Goal: Transaction & Acquisition: Download file/media

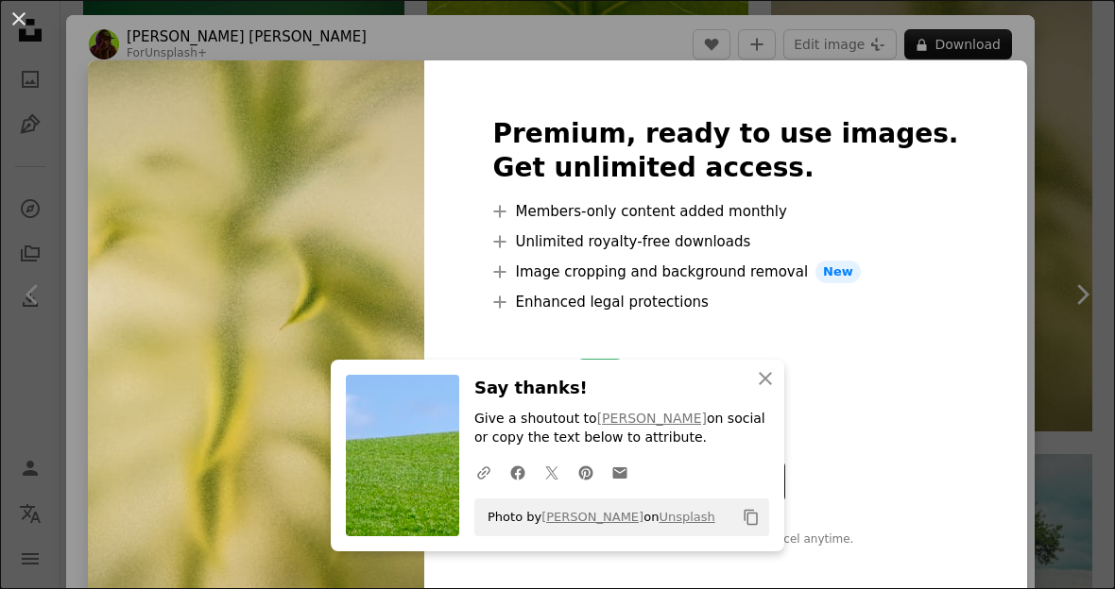
scroll to position [0, 718]
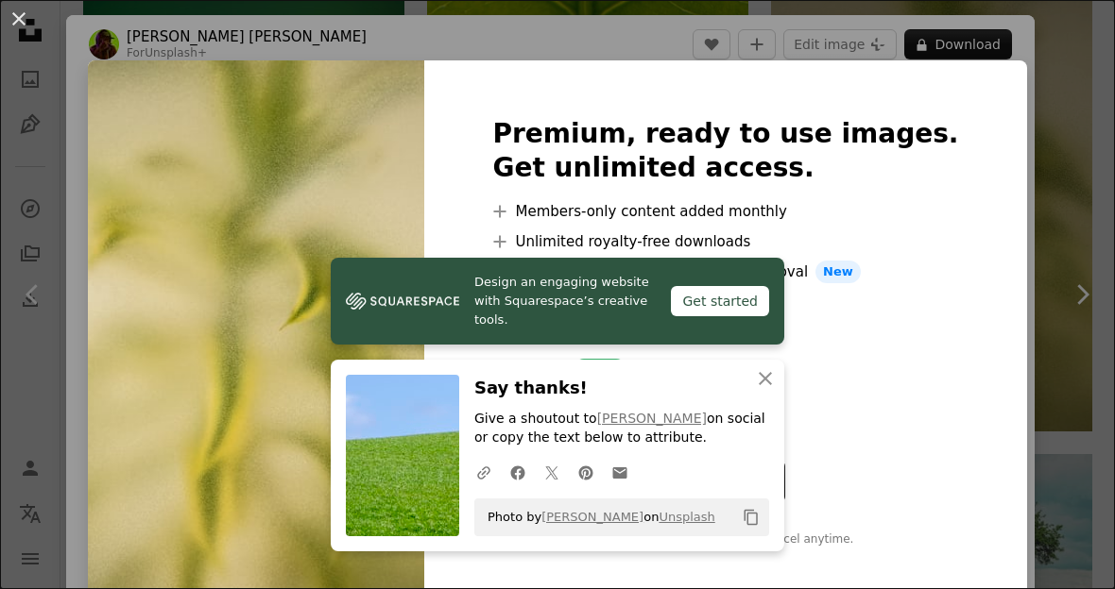
click at [1020, 299] on div "An X shape Premium, ready to use images. Get unlimited access. A plus sign Memb…" at bounding box center [557, 294] width 1115 height 589
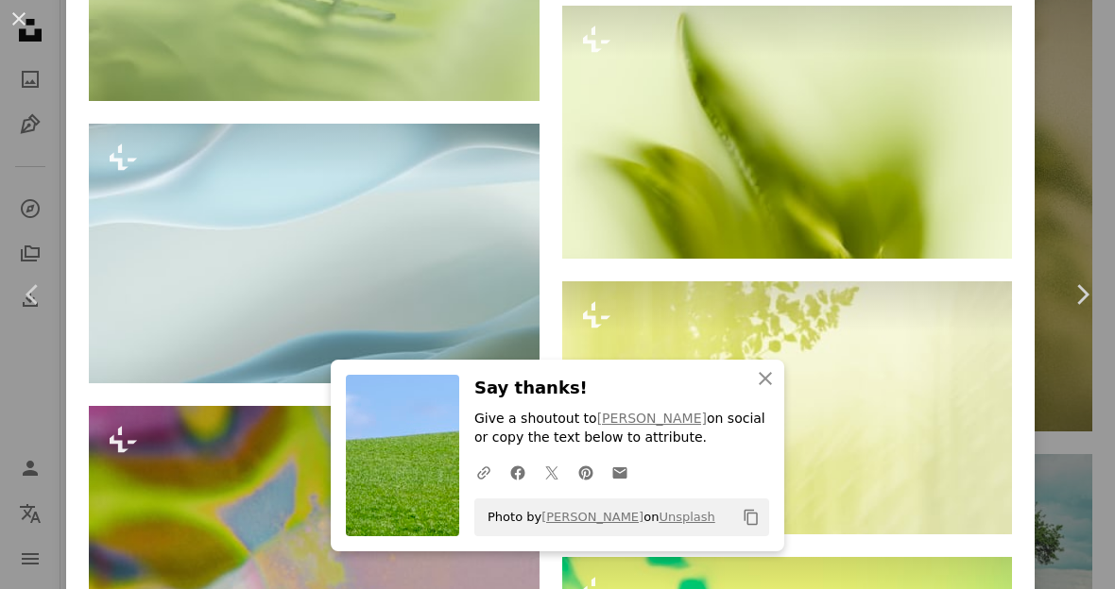
scroll to position [2601, 0]
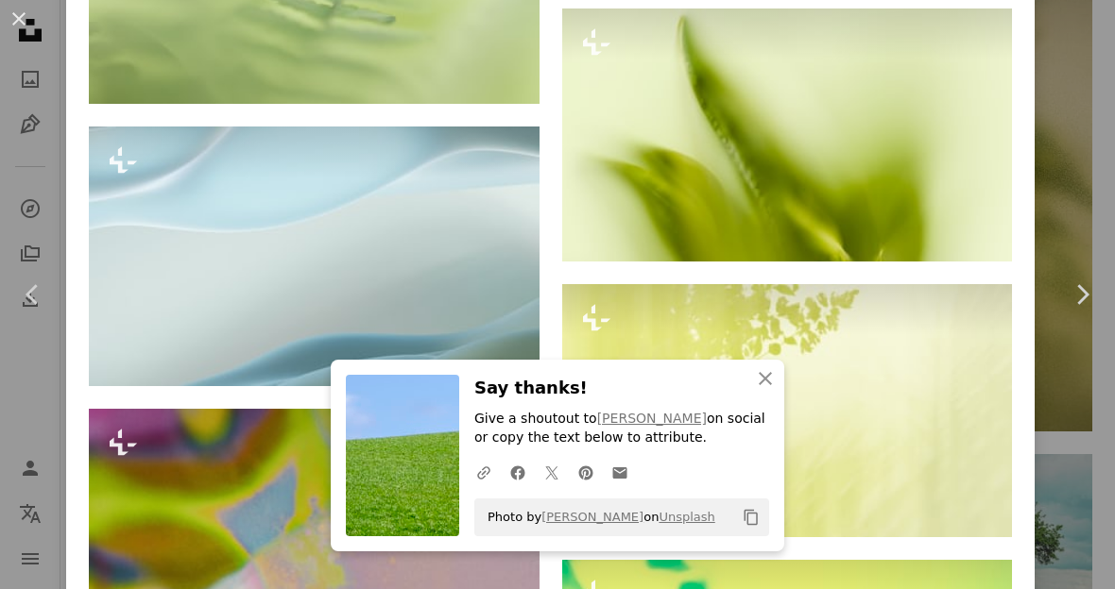
click at [889, 186] on img at bounding box center [787, 135] width 451 height 253
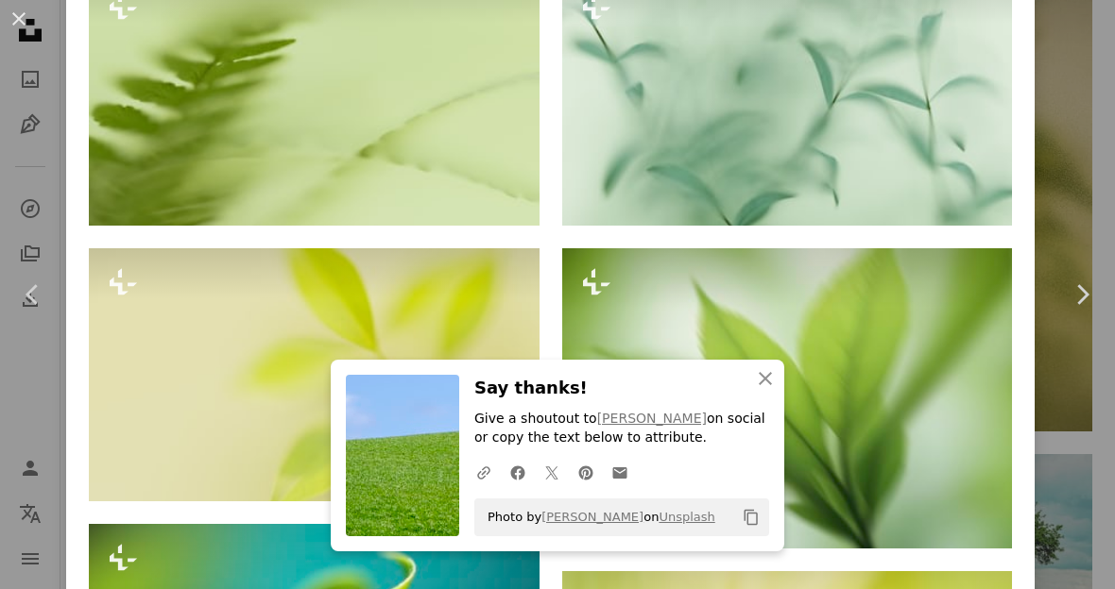
scroll to position [1447, 0]
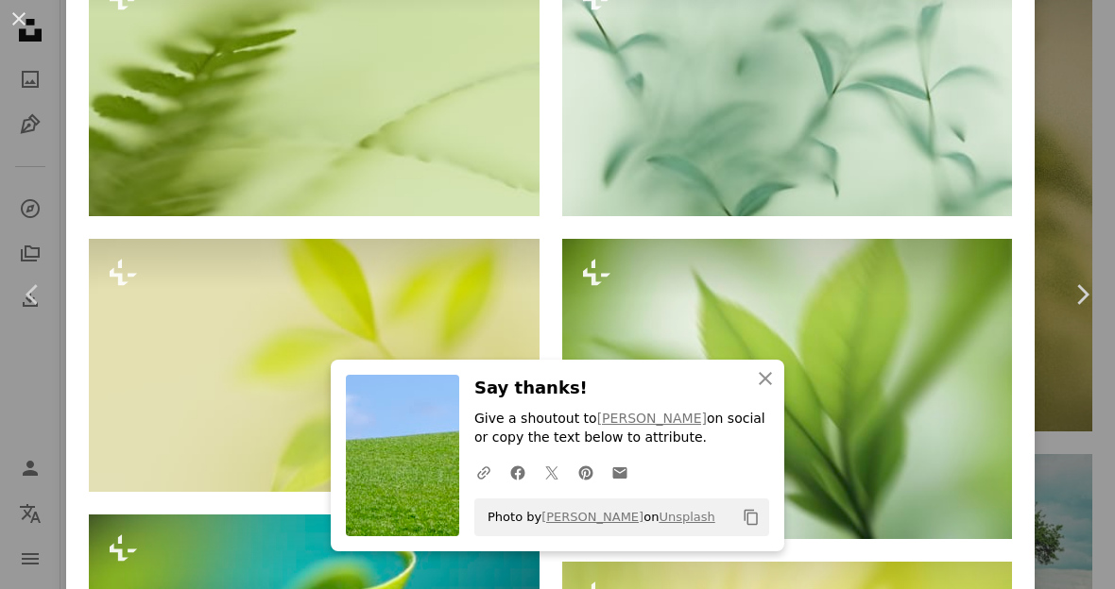
click at [1075, 196] on div "An X shape Chevron left Chevron right [PERSON_NAME] For Unsplash+ A heart A plu…" at bounding box center [557, 294] width 1115 height 589
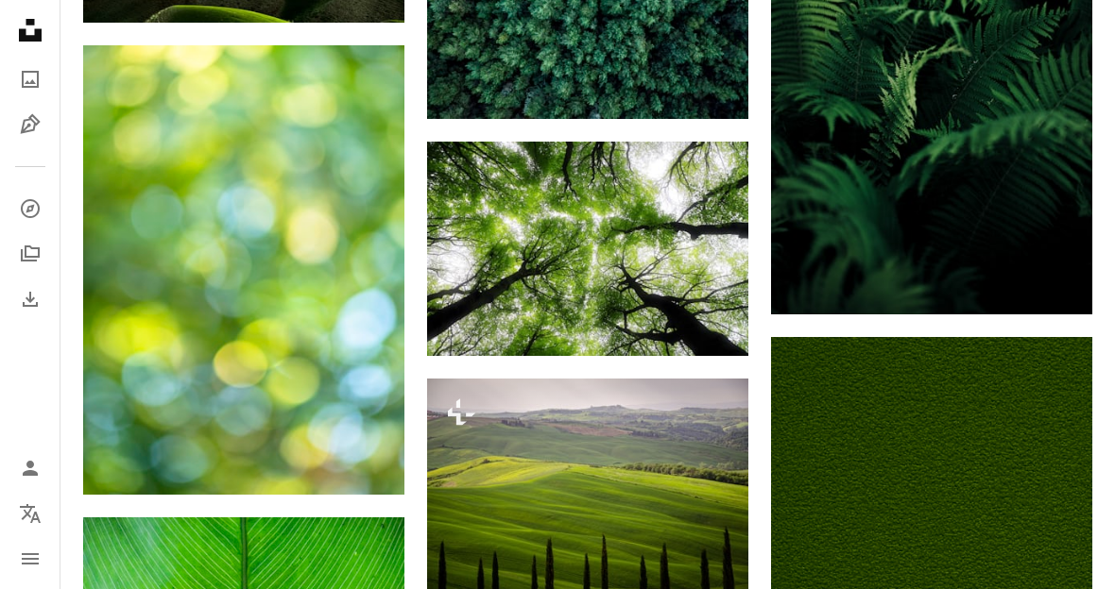
scroll to position [9083, 0]
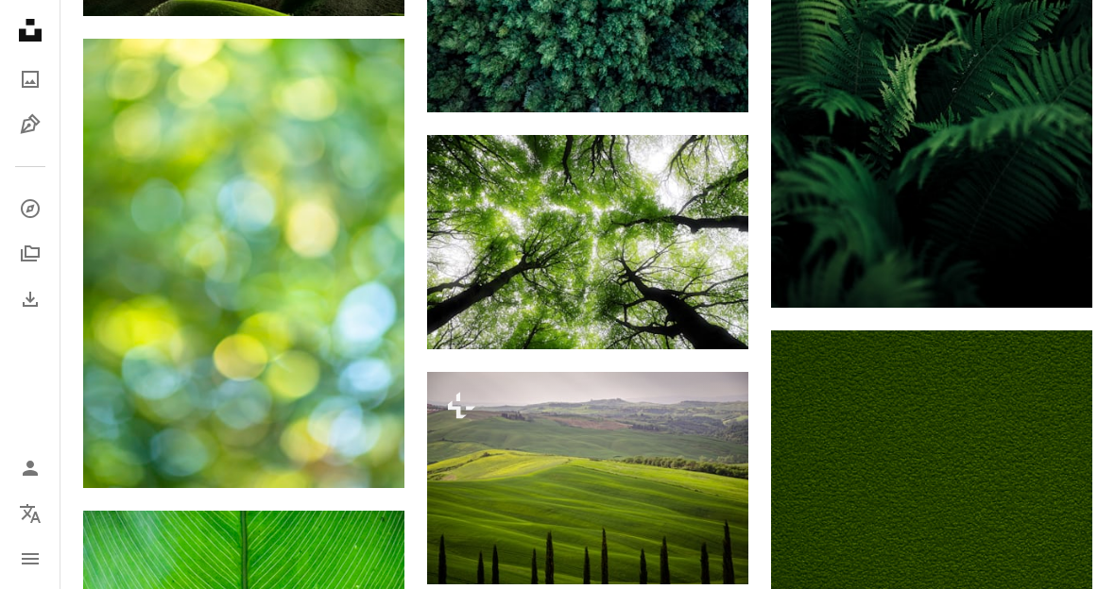
click at [147, 355] on img at bounding box center [243, 264] width 321 height 450
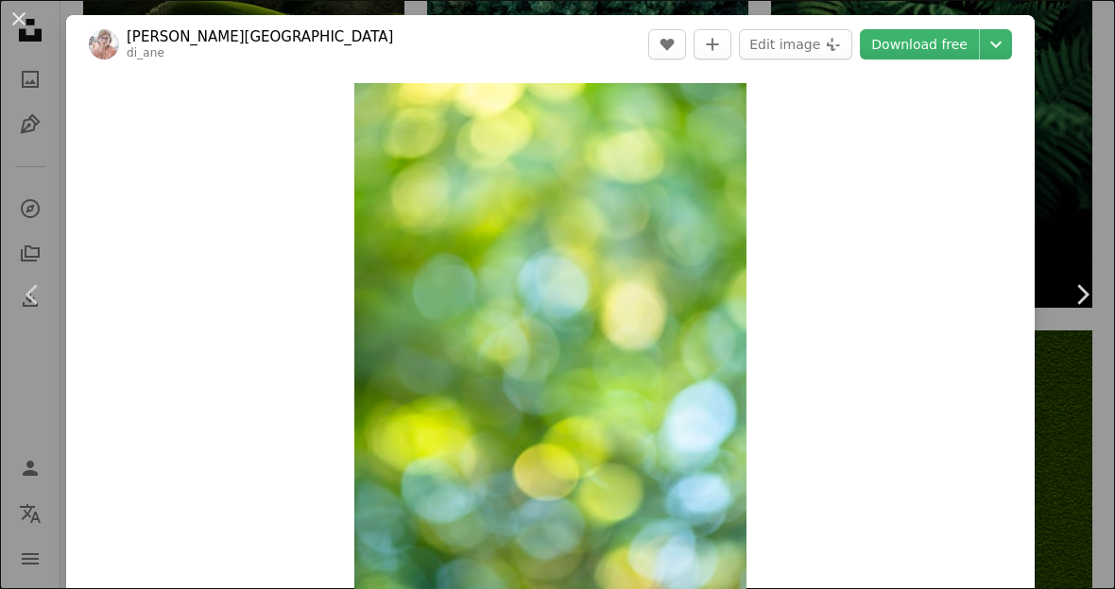
click at [964, 42] on link "Download free" at bounding box center [919, 44] width 119 height 30
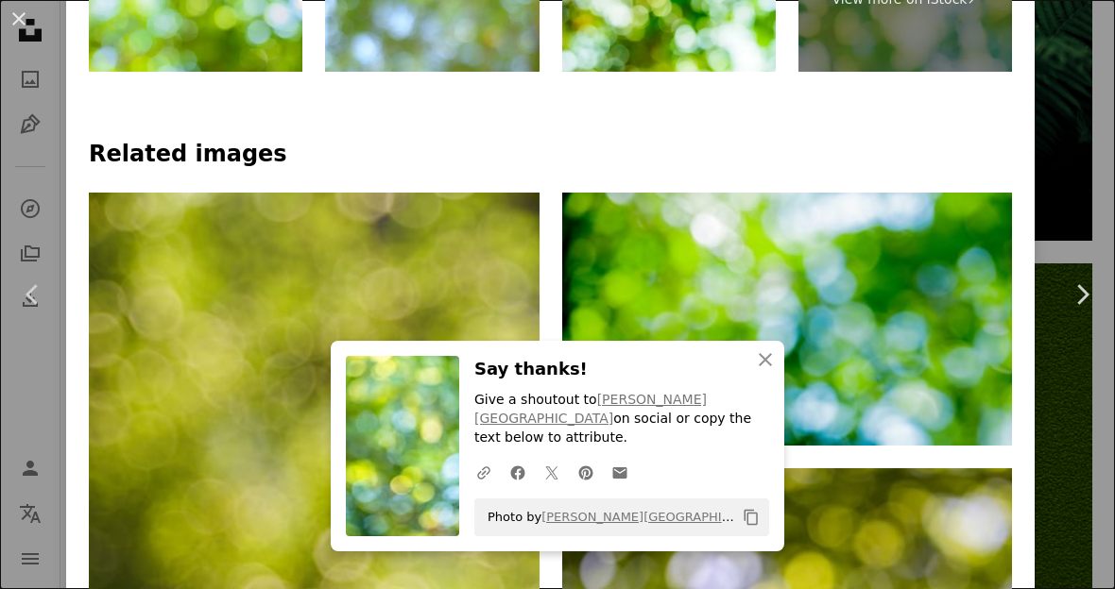
scroll to position [1212, 0]
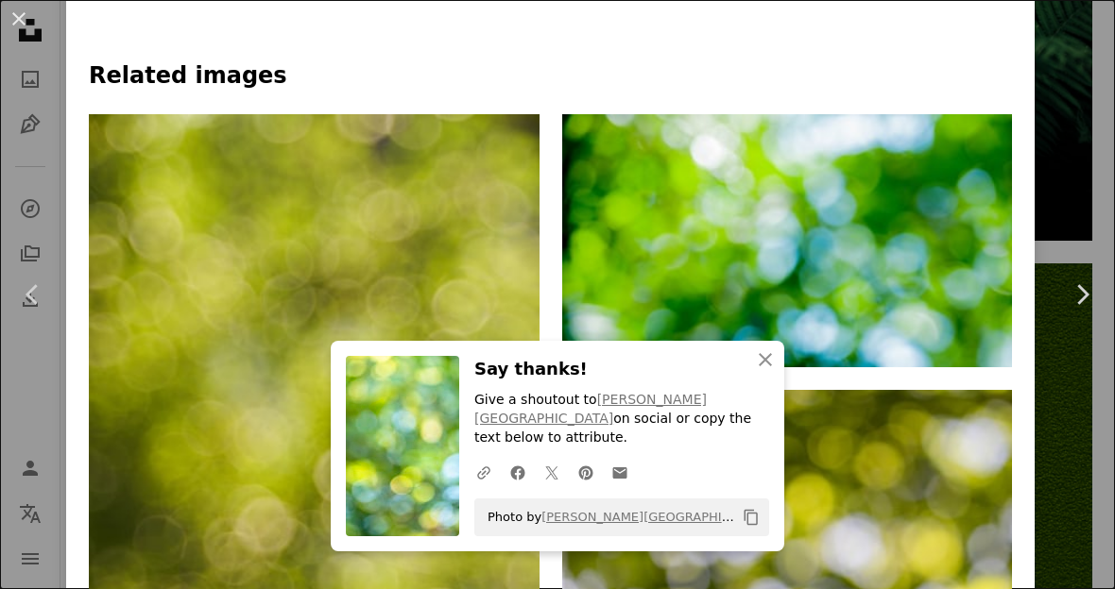
click at [891, 227] on img at bounding box center [787, 240] width 451 height 253
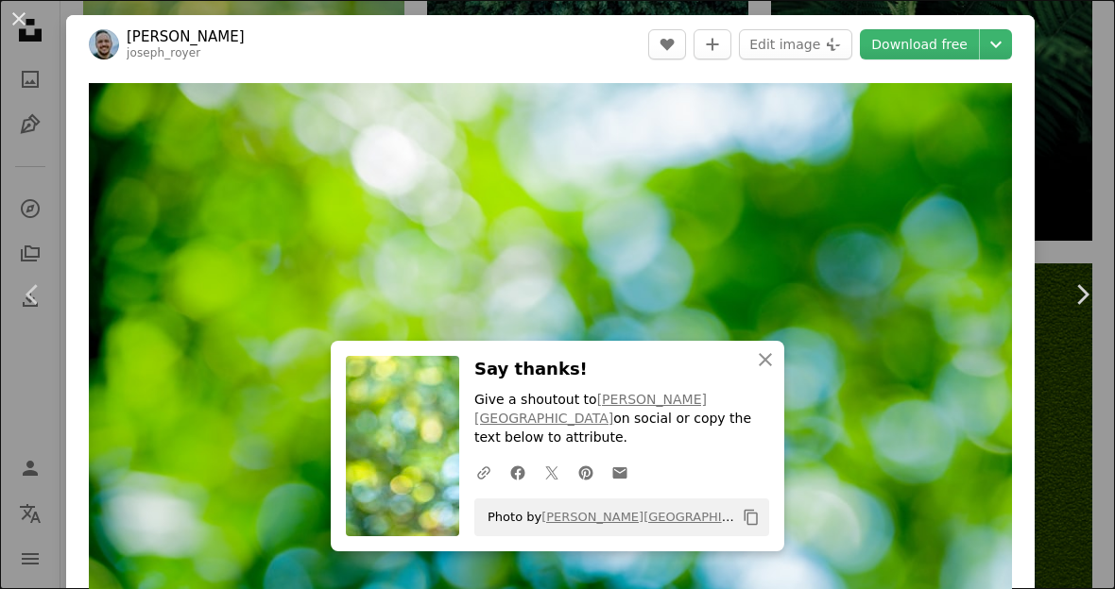
click at [948, 43] on link "Download free" at bounding box center [919, 44] width 119 height 30
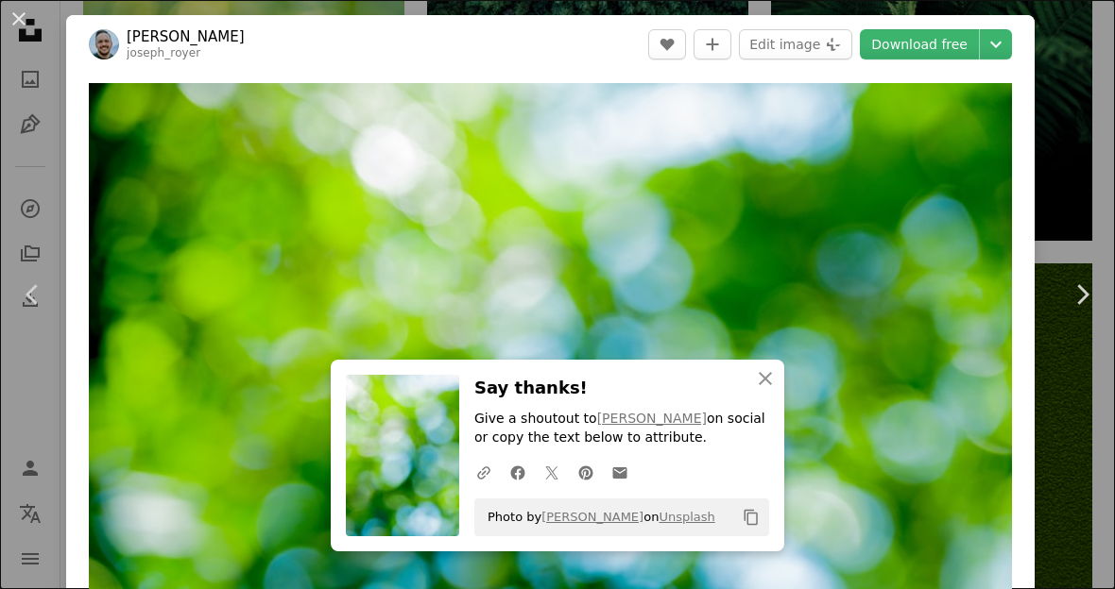
click at [15, 19] on button "An X shape" at bounding box center [19, 19] width 23 height 23
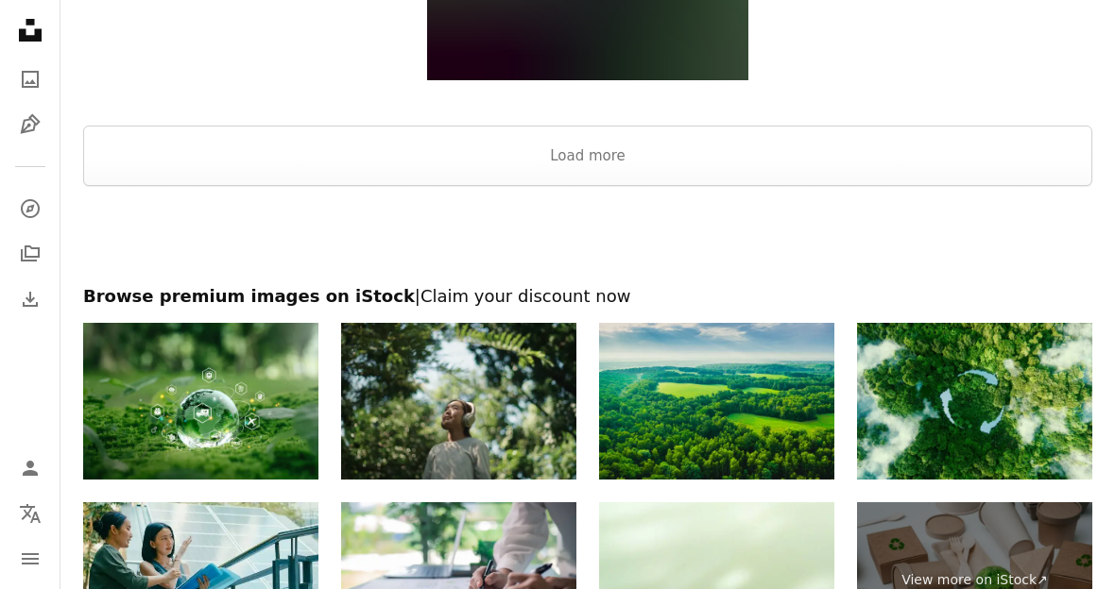
scroll to position [12867, 0]
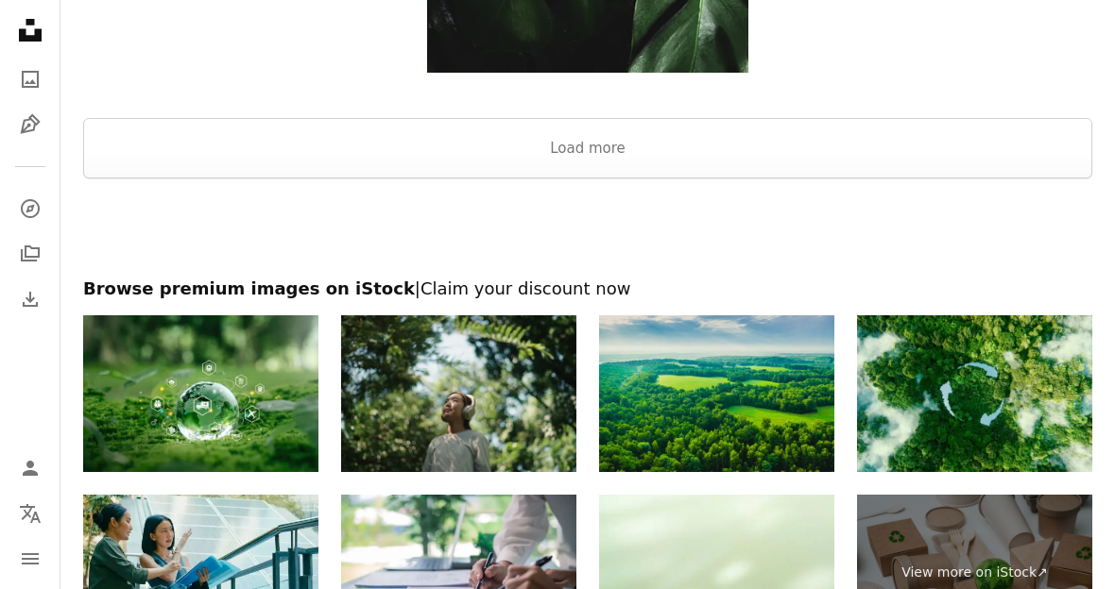
click at [800, 559] on img at bounding box center [716, 573] width 235 height 157
